Goal: Information Seeking & Learning: Learn about a topic

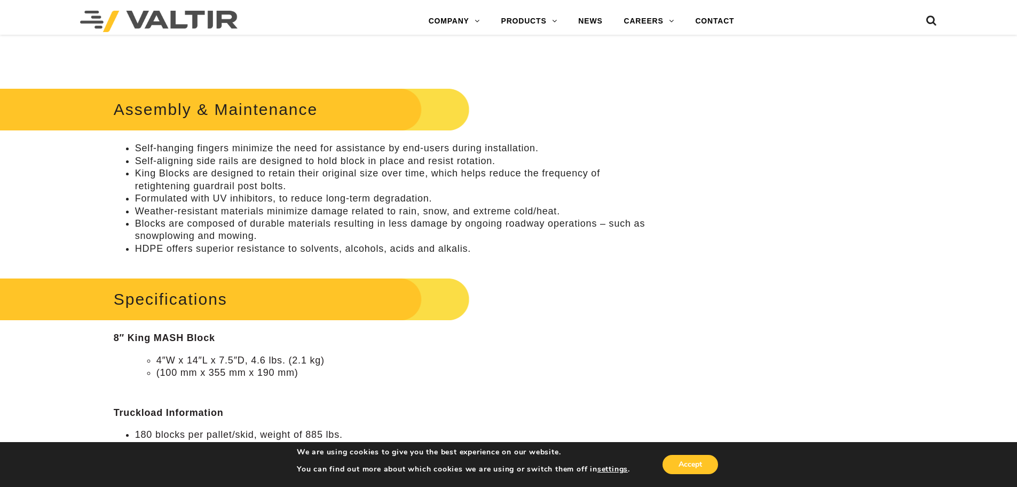
scroll to position [748, 0]
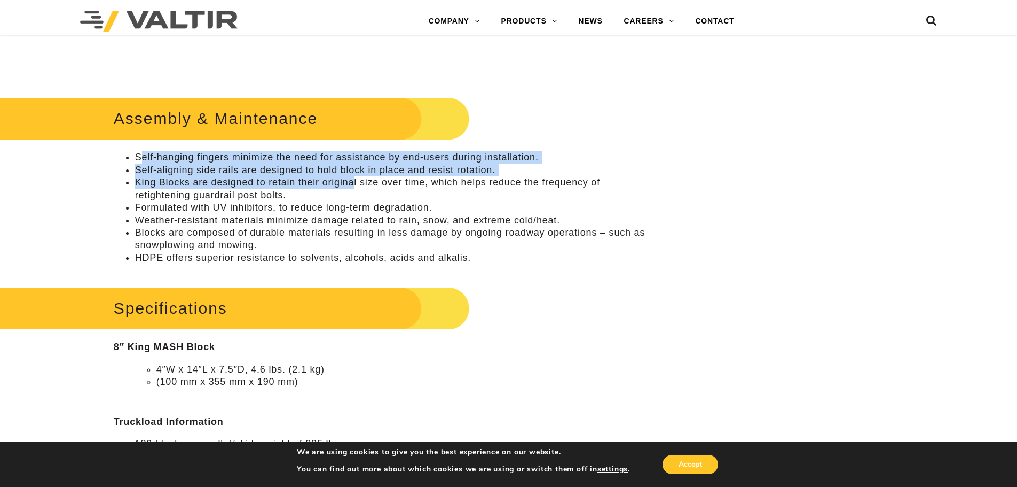
drag, startPoint x: 142, startPoint y: 155, endPoint x: 434, endPoint y: 190, distance: 293.7
click at [399, 190] on ul "Self-hanging fingers minimize the need for assistance by end-users during insta…" at bounding box center [382, 207] width 536 height 113
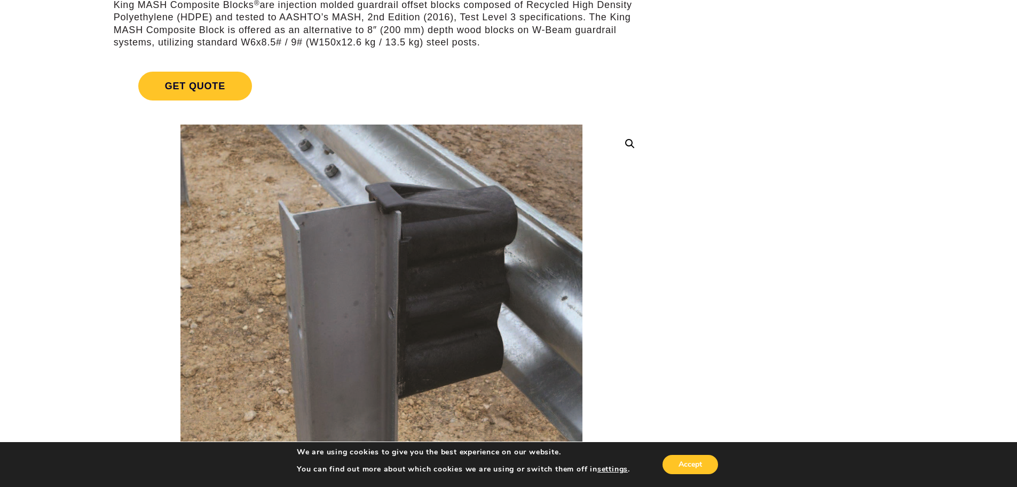
scroll to position [107, 0]
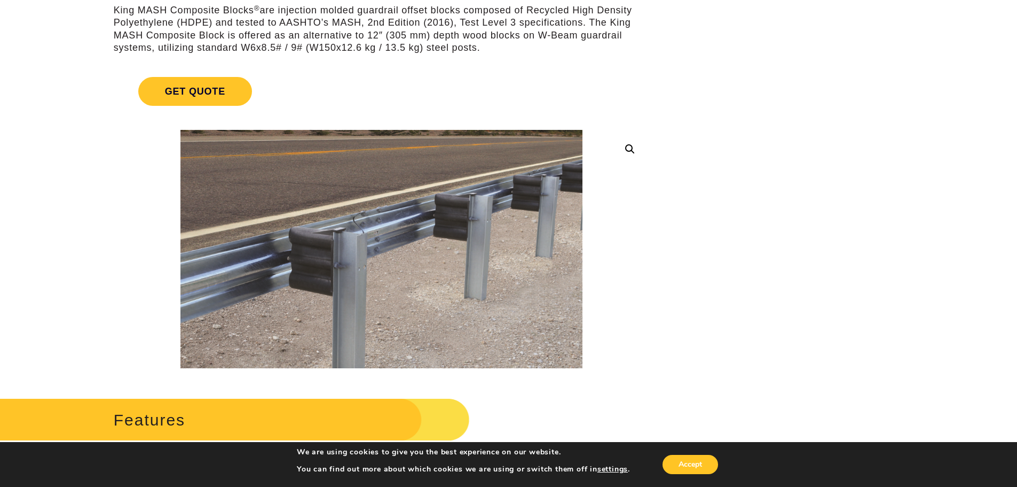
scroll to position [374, 0]
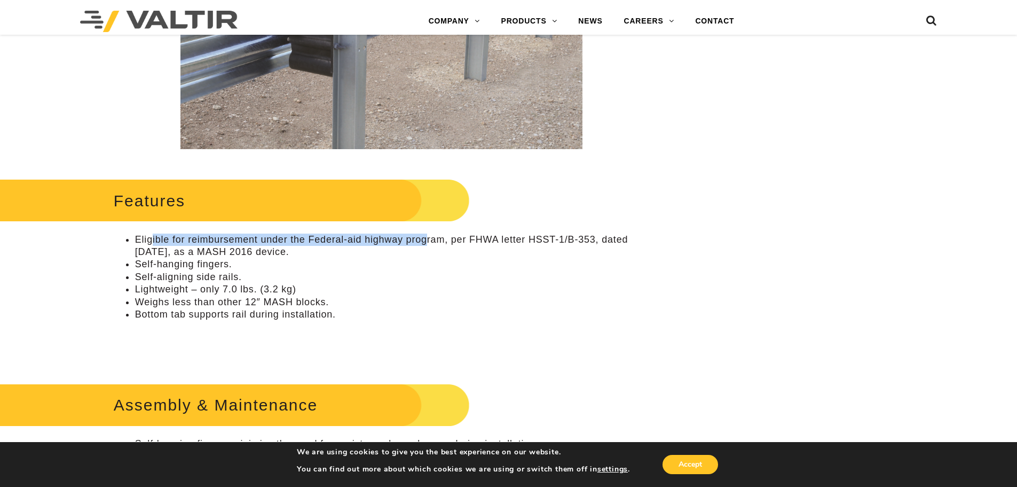
drag, startPoint x: 150, startPoint y: 237, endPoint x: 426, endPoint y: 245, distance: 276.2
click at [426, 245] on li "Eligible for reimbursement under the Federal-aid highway program, per FHWA lett…" at bounding box center [392, 245] width 514 height 25
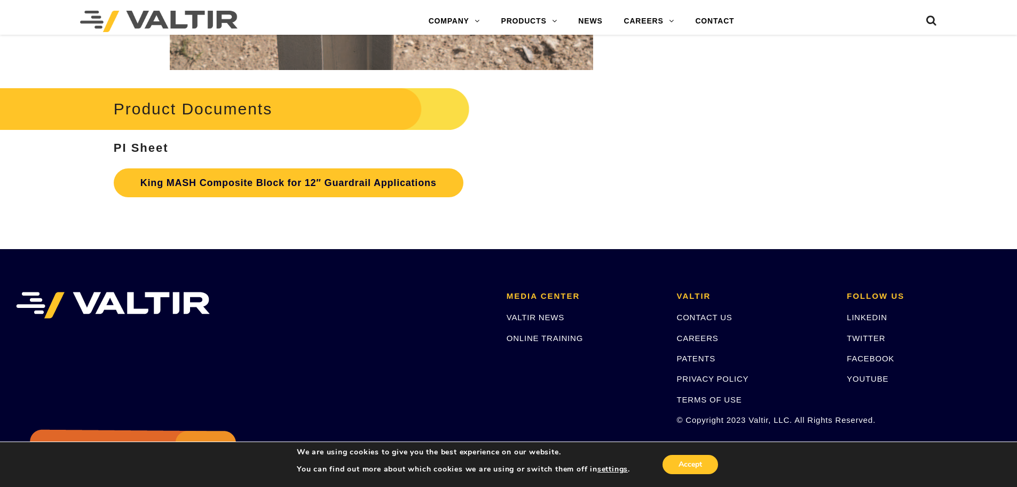
scroll to position [2494, 0]
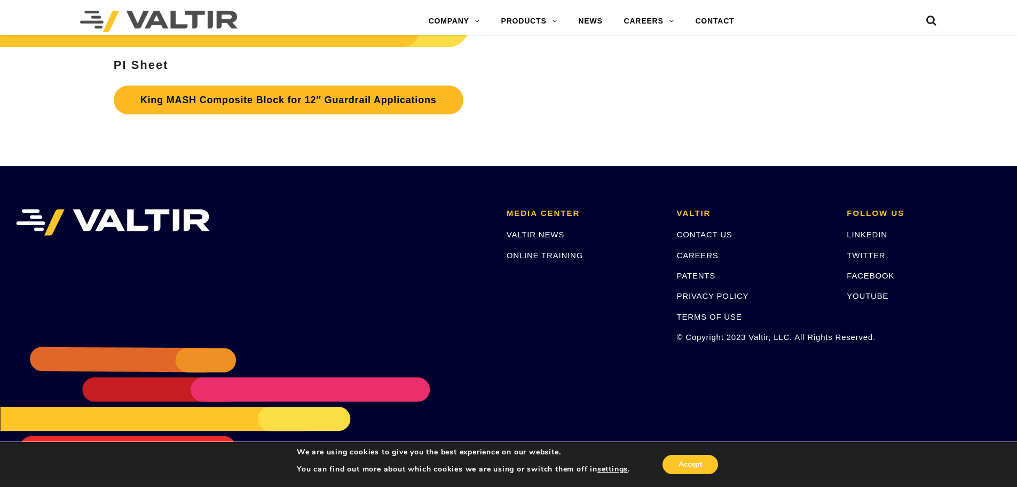
click at [401, 102] on link "King MASH Composite Block for 12″ Guardrail Applications" at bounding box center [289, 99] width 350 height 29
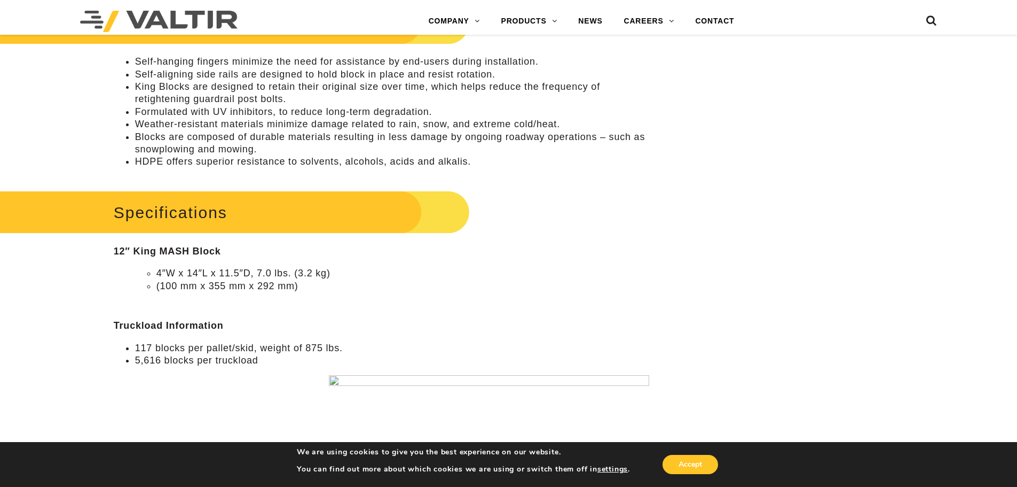
scroll to position [731, 0]
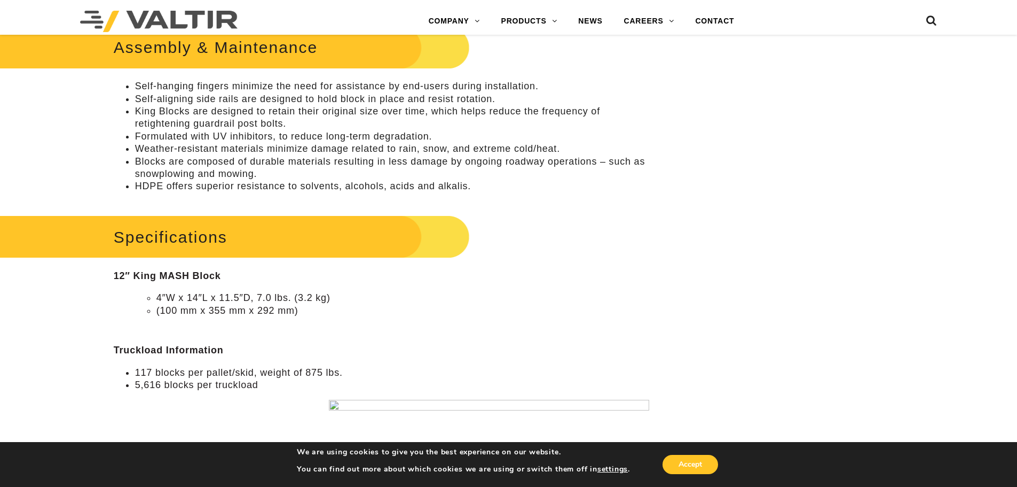
click at [210, 240] on h2 "Specifications" at bounding box center [215, 237] width 509 height 50
drag, startPoint x: 318, startPoint y: 415, endPoint x: 267, endPoint y: 385, distance: 59.6
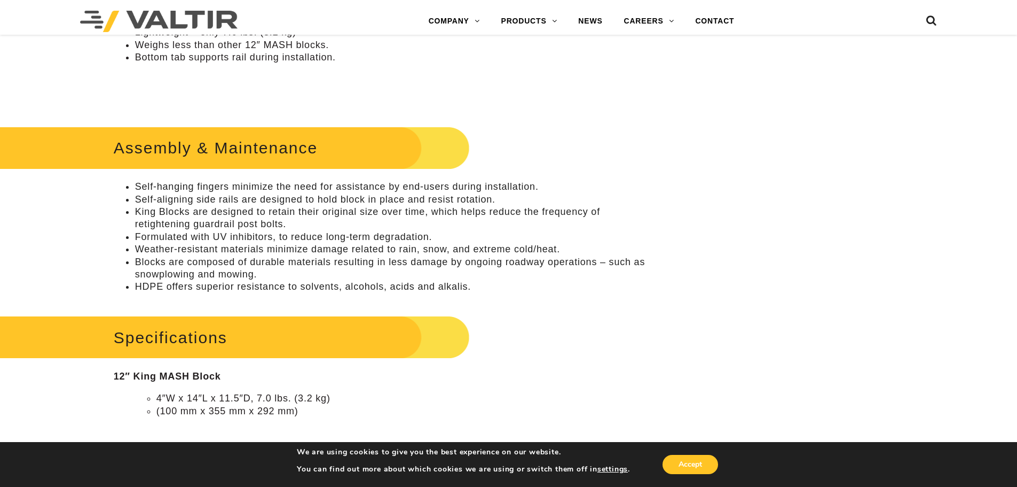
scroll to position [624, 0]
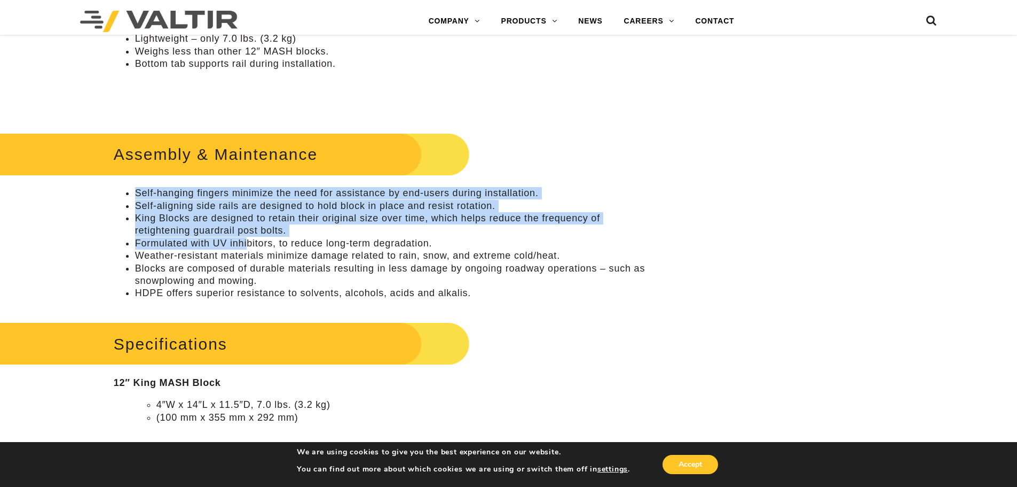
drag, startPoint x: 136, startPoint y: 192, endPoint x: 258, endPoint y: 242, distance: 131.7
click at [251, 244] on ul "Self-hanging fingers minimize the need for assistance by end-users during insta…" at bounding box center [382, 243] width 536 height 113
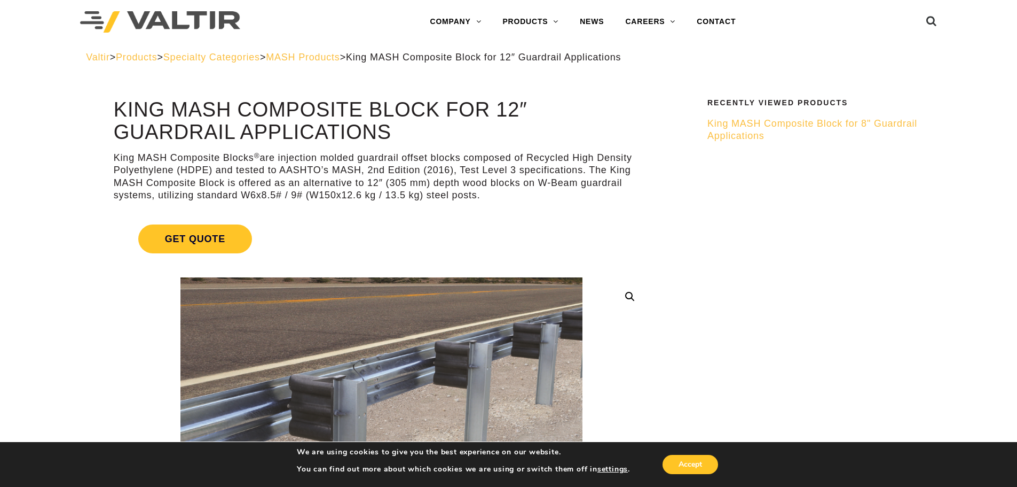
scroll to position [0, 0]
